Goal: Navigation & Orientation: Find specific page/section

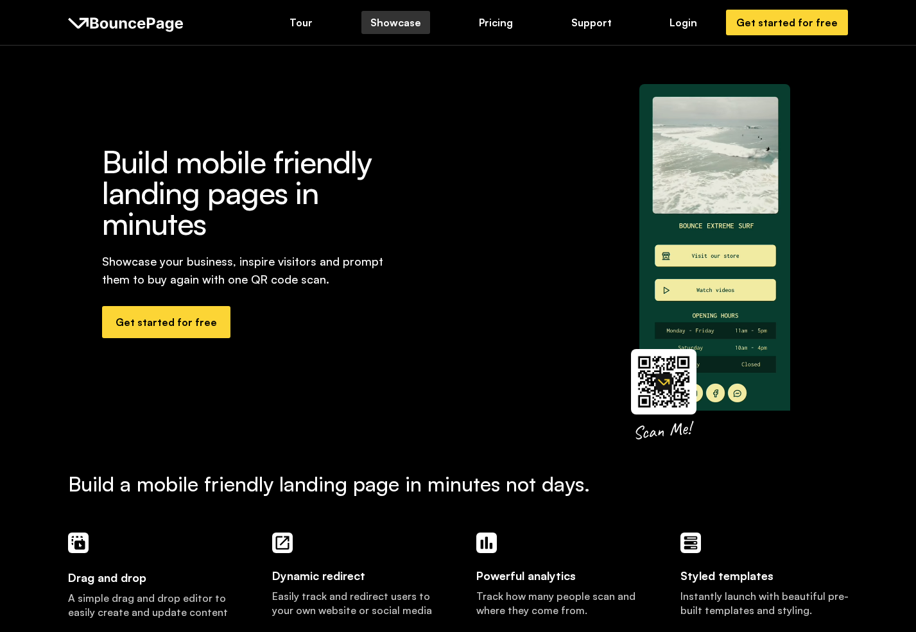
click at [377, 26] on div "Showcase" at bounding box center [395, 22] width 51 height 14
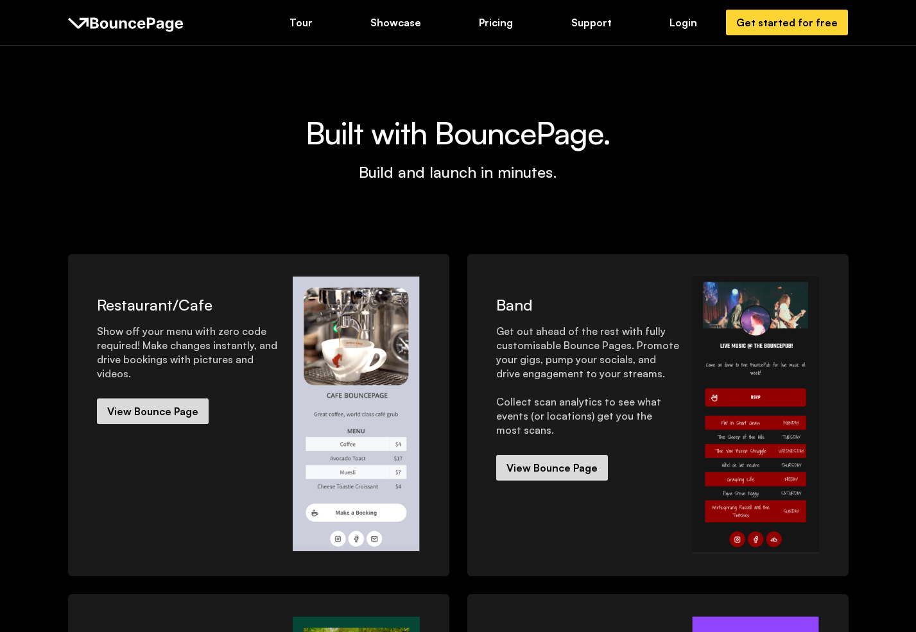
click at [160, 29] on img at bounding box center [126, 23] width 116 height 19
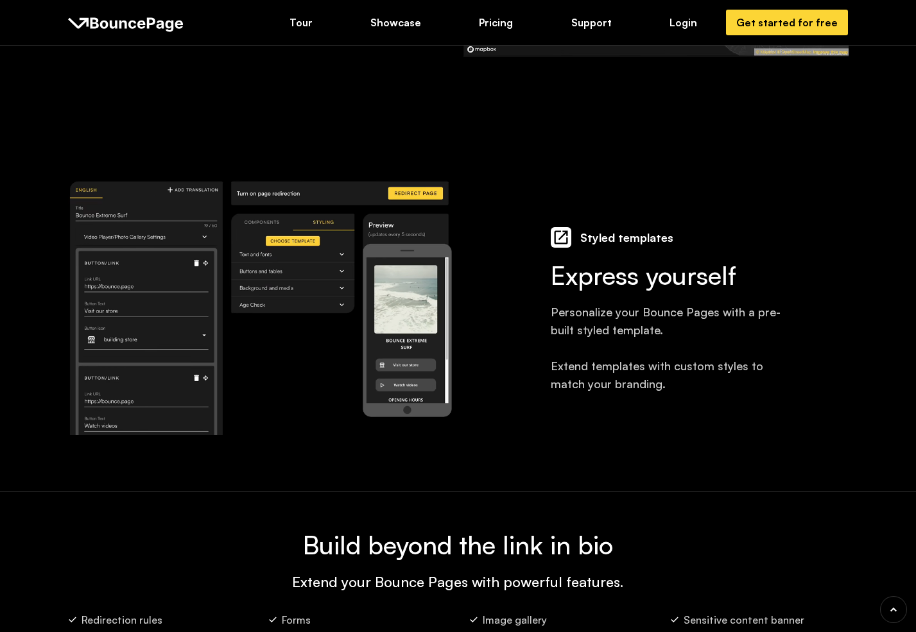
scroll to position [1691, 0]
